Goal: Information Seeking & Learning: Learn about a topic

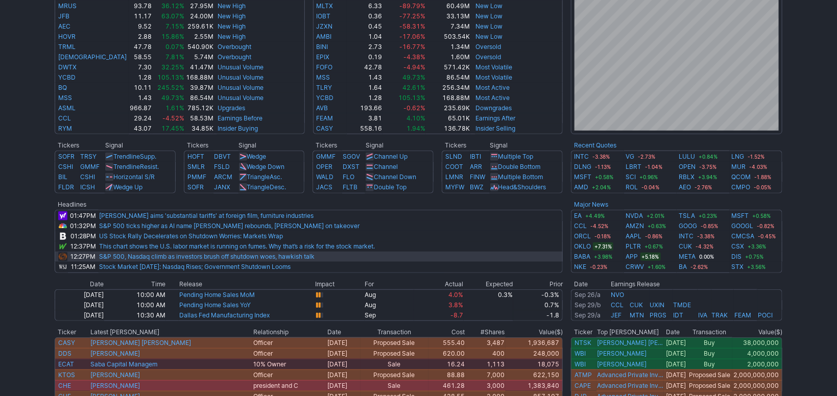
scroll to position [342, 0]
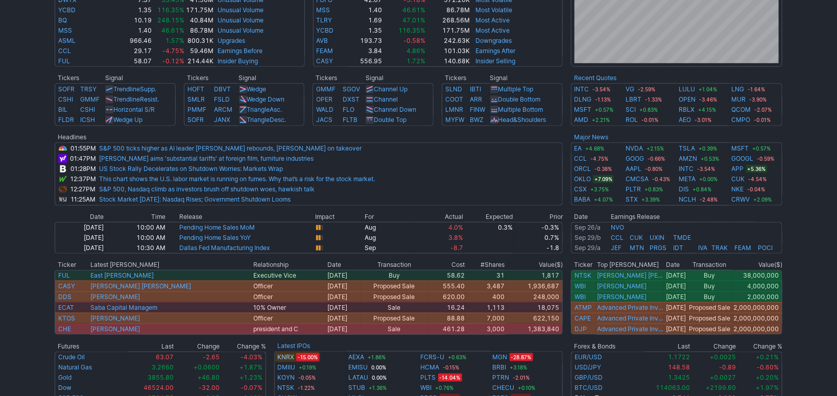
scroll to position [342, 0]
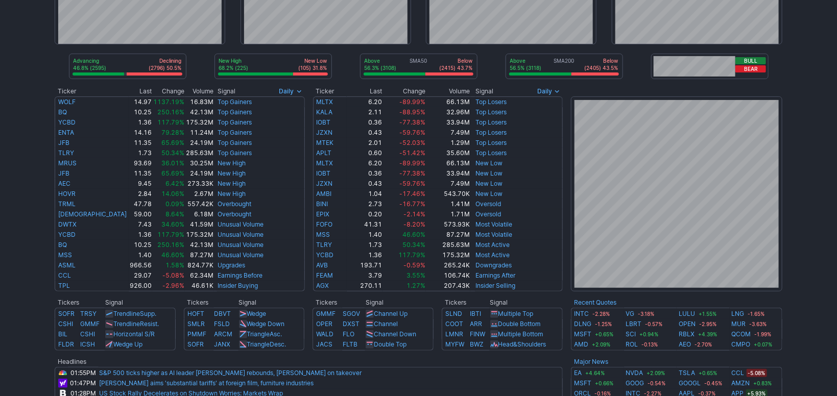
drag, startPoint x: 816, startPoint y: 155, endPoint x: 816, endPoint y: 121, distance: 33.7
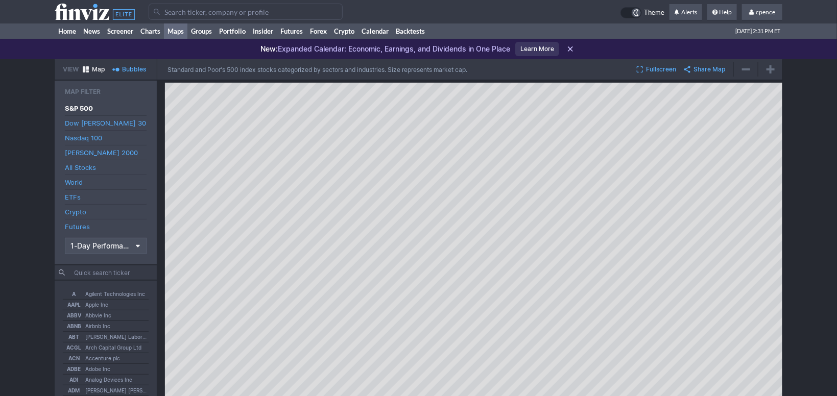
scroll to position [57, 0]
